Goal: Find specific page/section: Find specific page/section

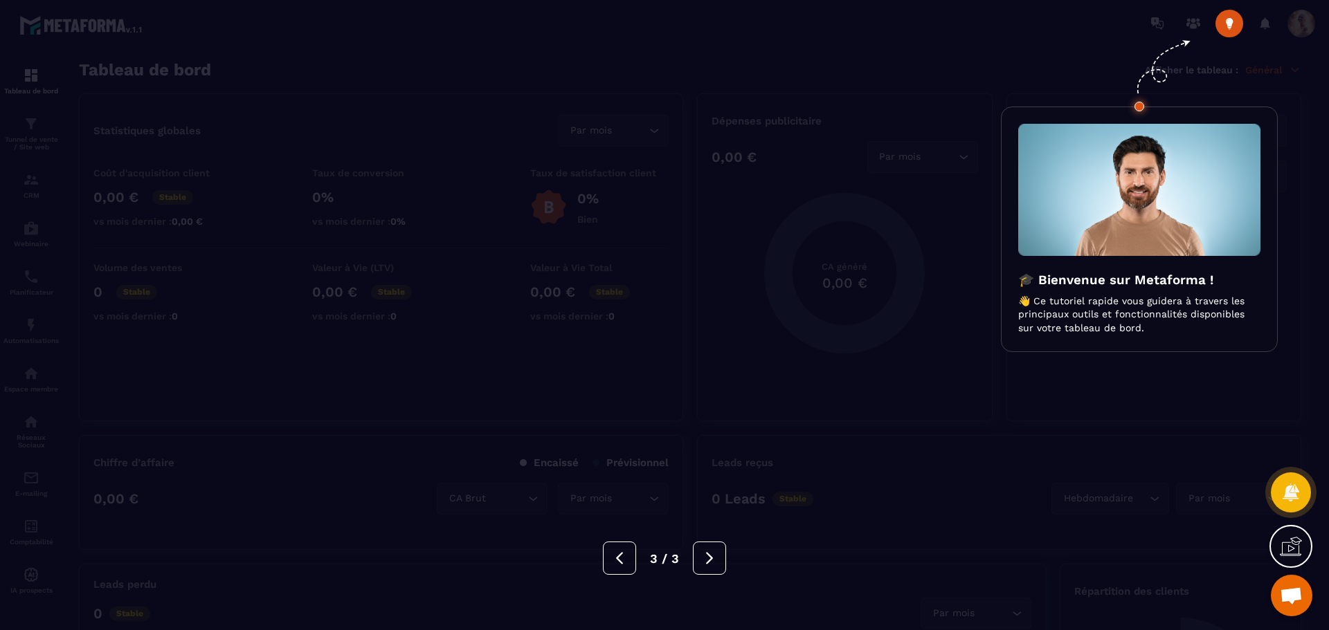
scroll to position [207, 0]
click at [890, 271] on div at bounding box center [664, 315] width 1329 height 630
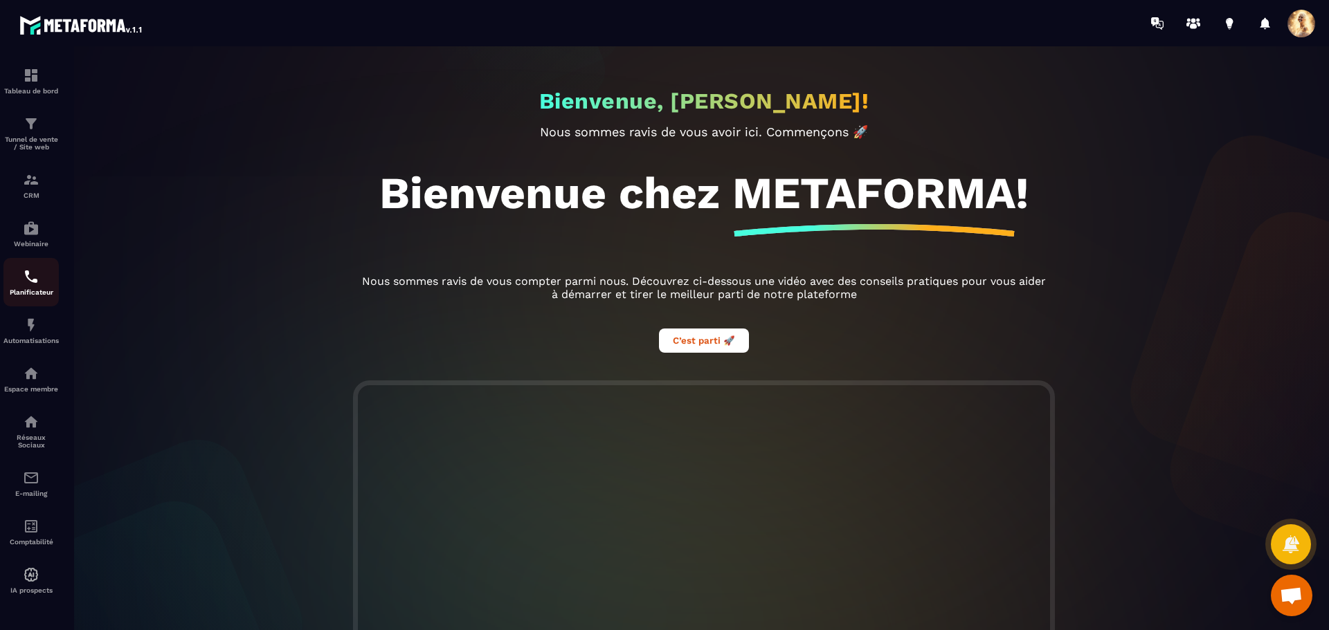
click at [31, 288] on div "Planificateur" at bounding box center [30, 283] width 55 height 28
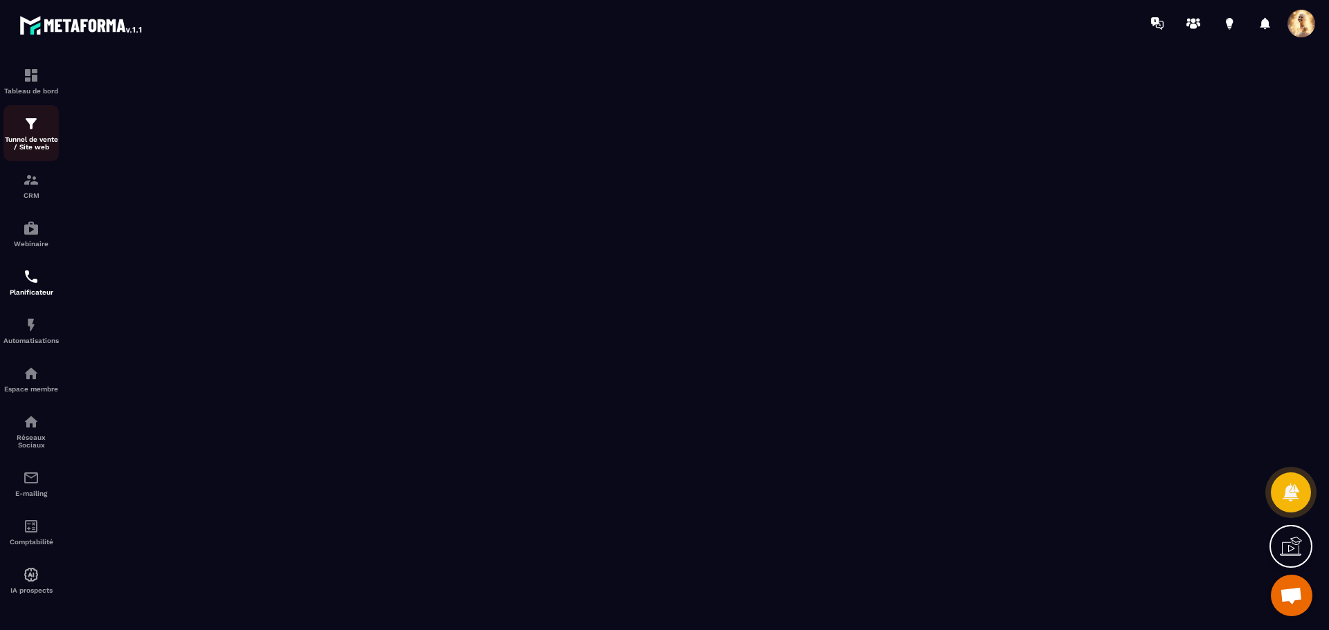
click at [26, 140] on p "Tunnel de vente / Site web" at bounding box center [30, 143] width 55 height 15
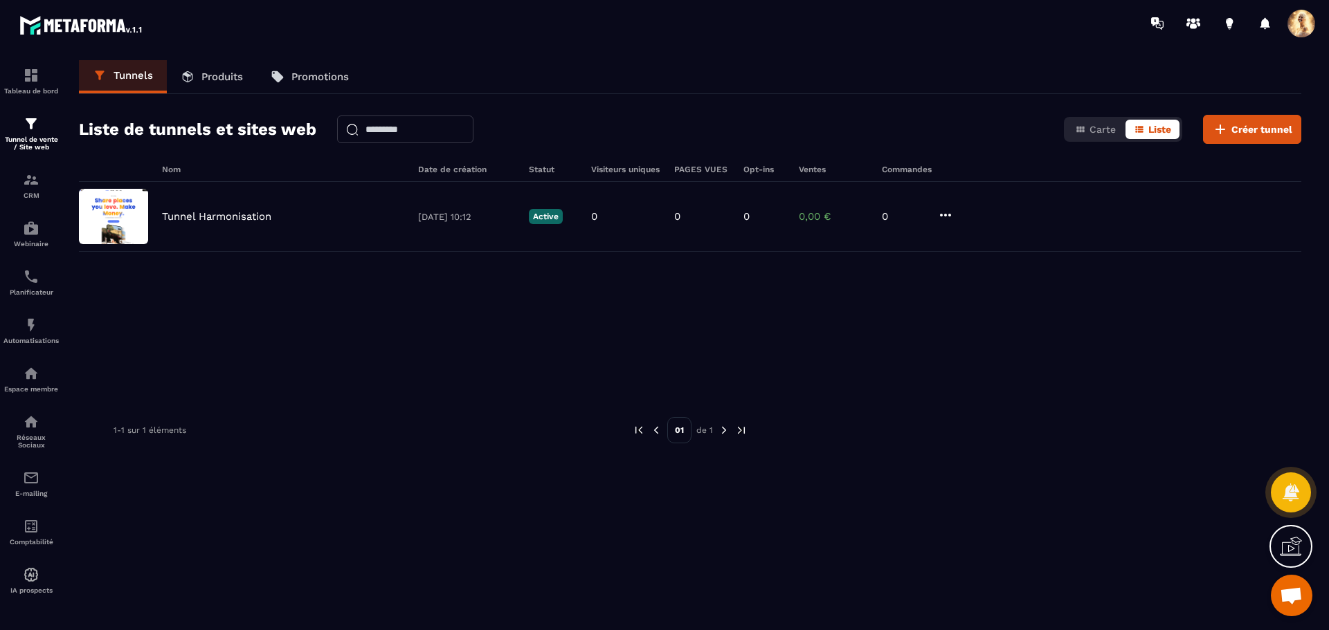
click at [227, 81] on p "Produits" at bounding box center [222, 77] width 42 height 12
